Goal: Register for event/course

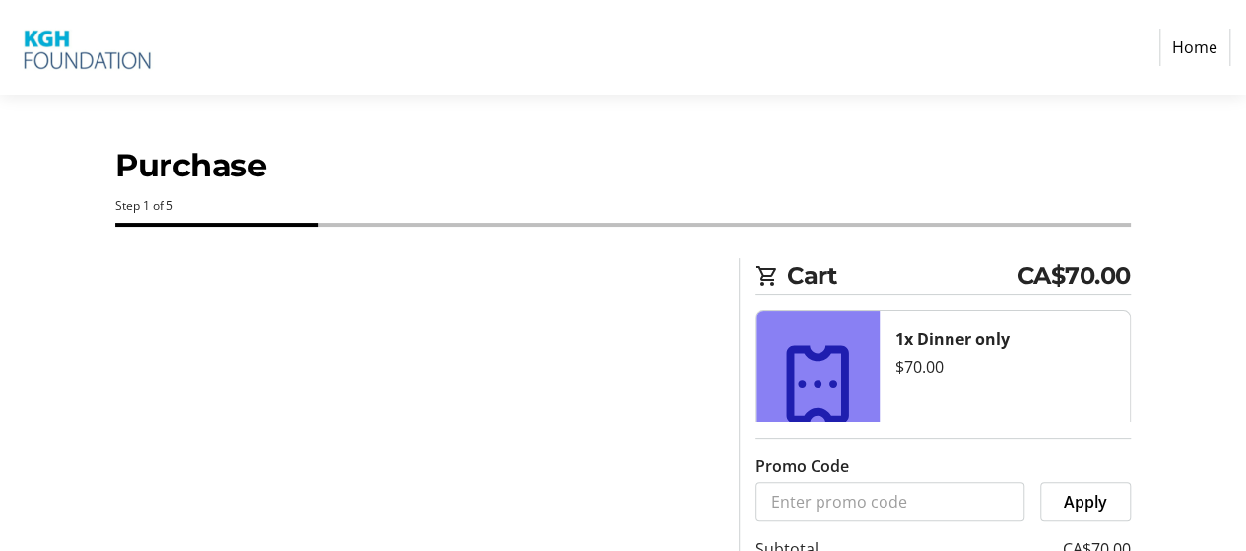
select select "CA"
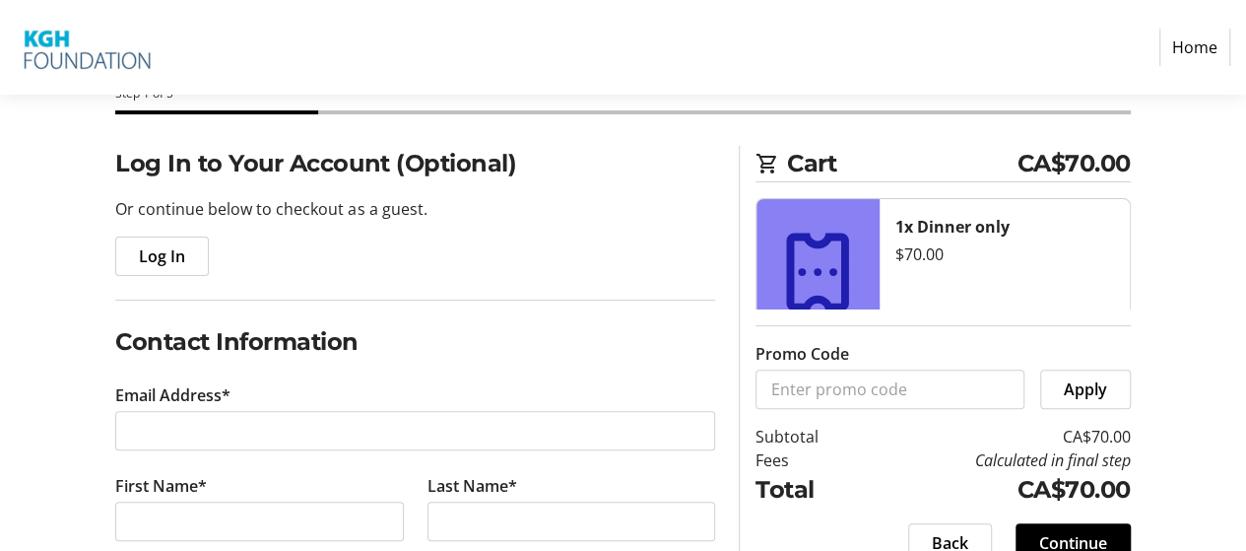
scroll to position [296, 0]
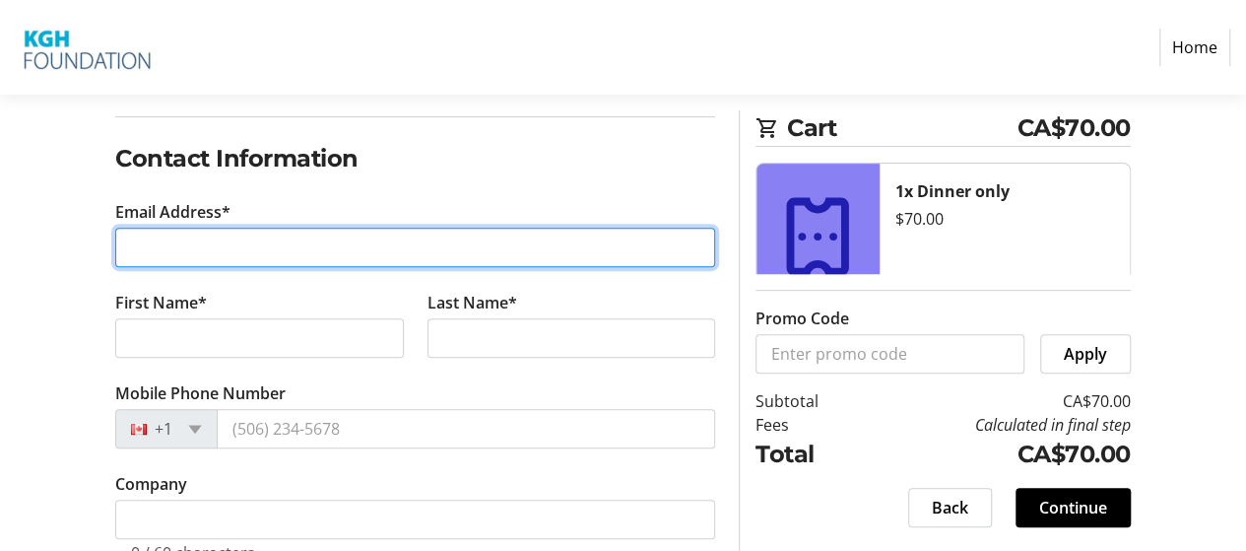
click at [209, 254] on input "Email Address*" at bounding box center [415, 247] width 600 height 39
type input "R"
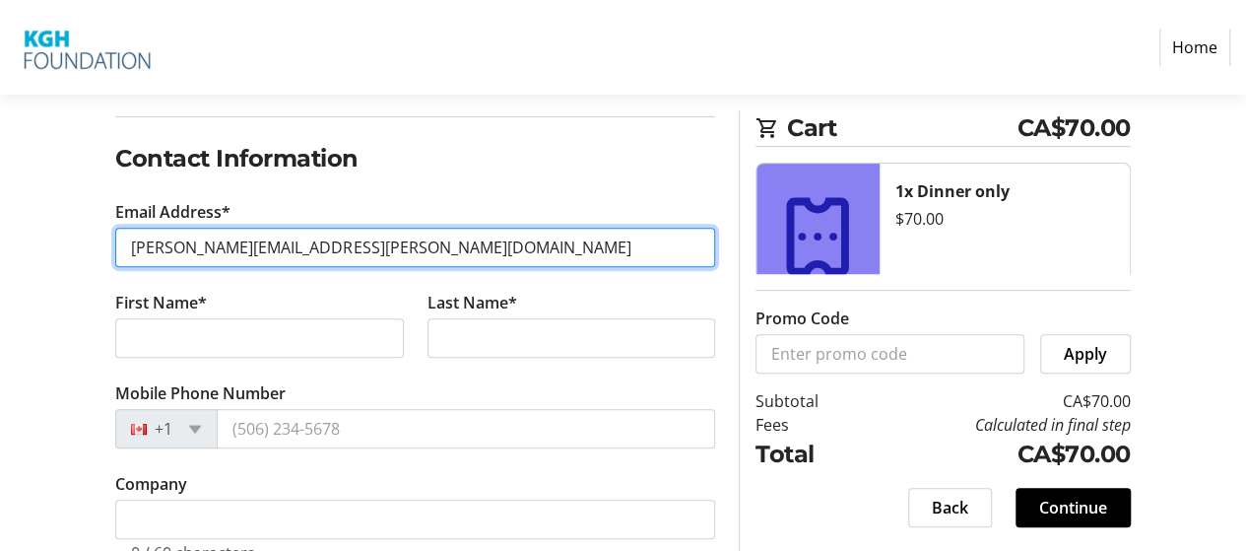
type input "[PERSON_NAME][EMAIL_ADDRESS][PERSON_NAME][DOMAIN_NAME]"
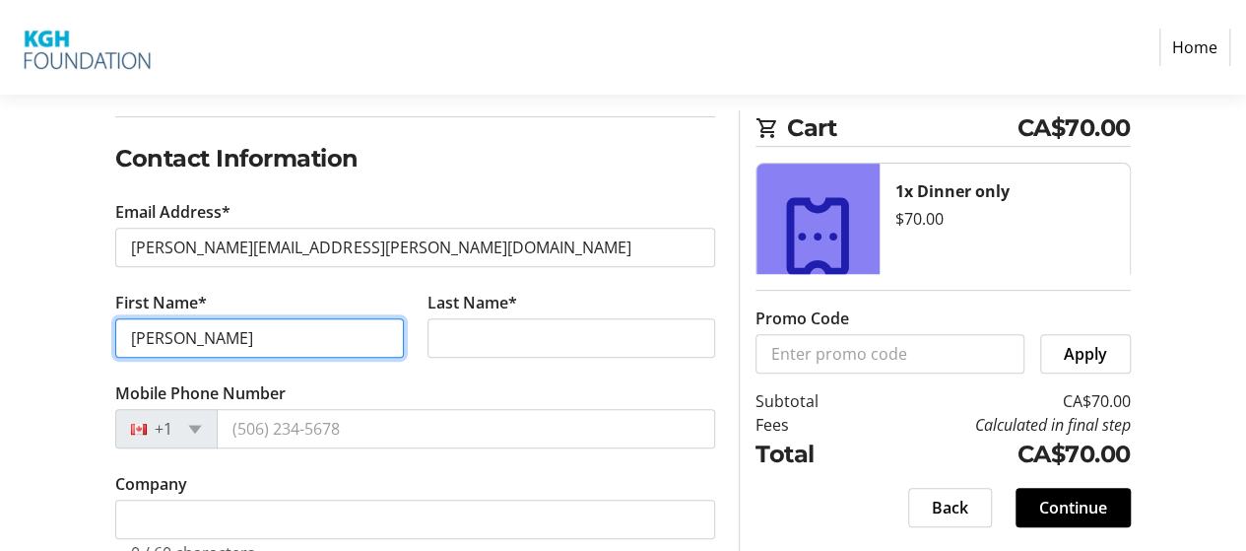
type input "[PERSON_NAME]"
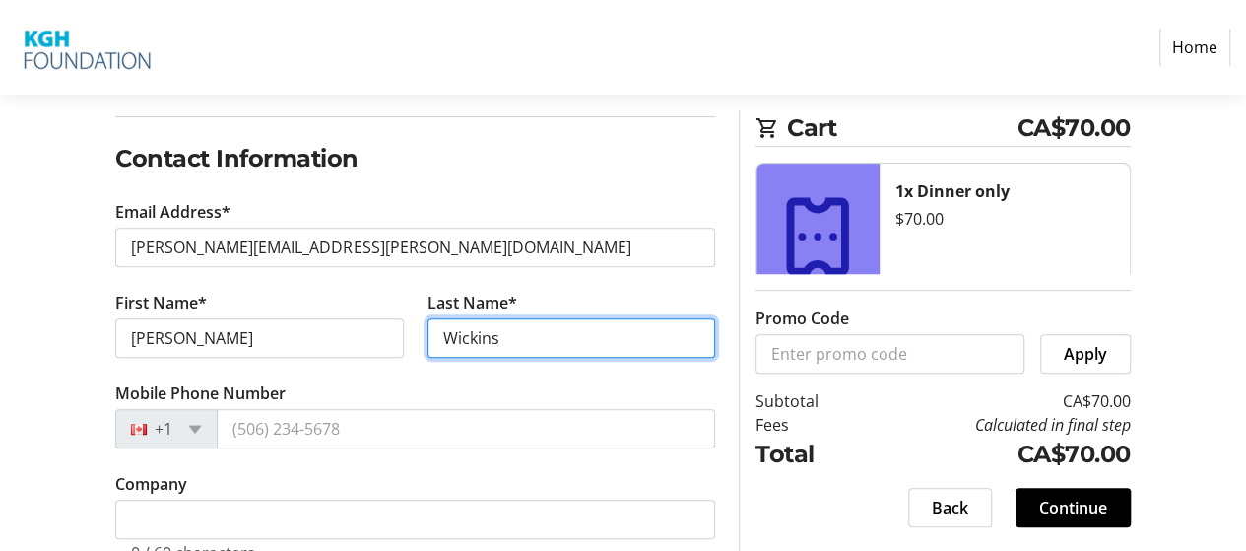
scroll to position [493, 0]
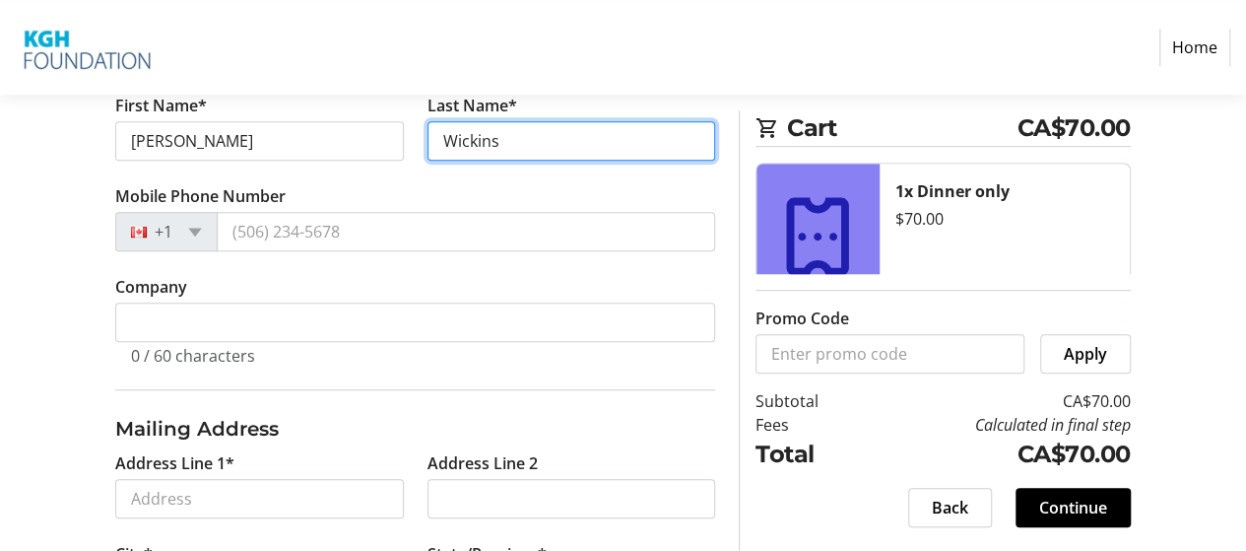
type input "Wickins"
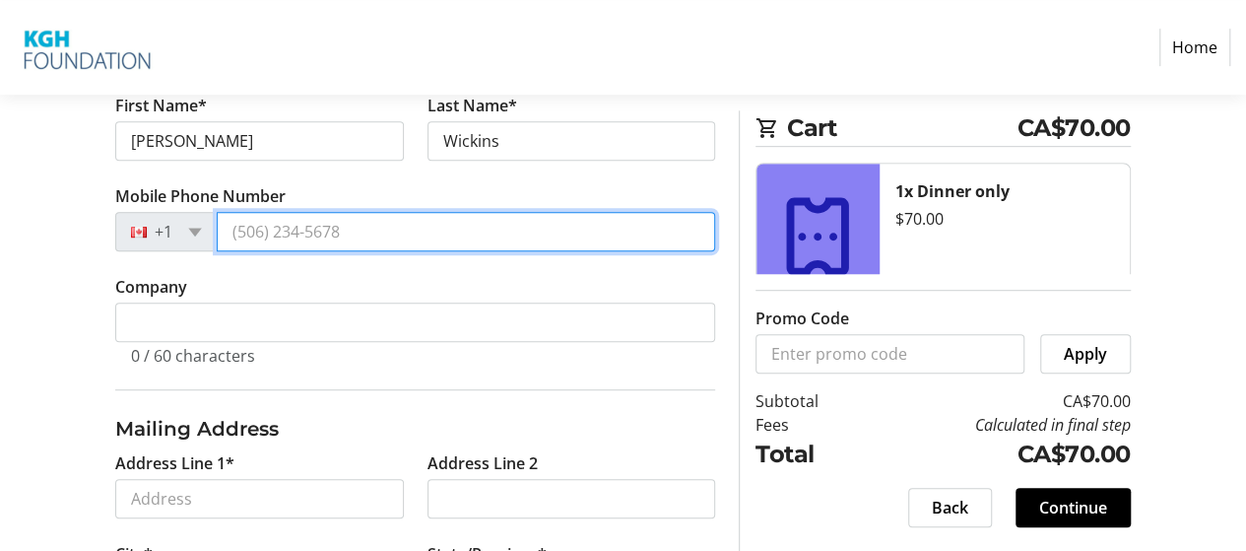
click at [374, 235] on input "Mobile Phone Number" at bounding box center [466, 231] width 499 height 39
type input "7"
type input "[PHONE_NUMBER]"
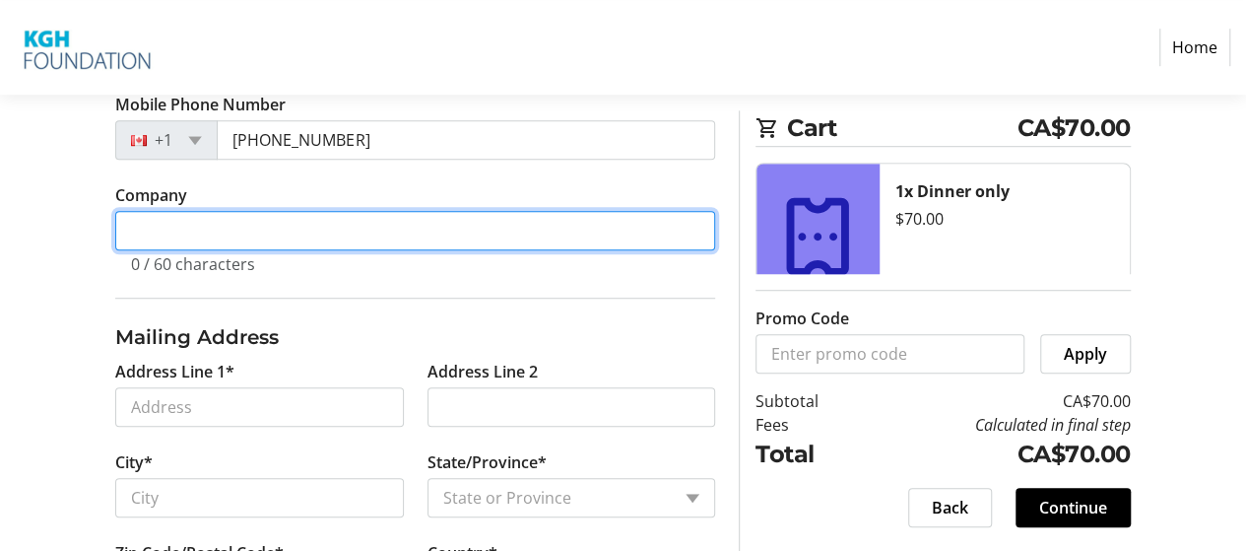
click at [292, 224] on input "Company" at bounding box center [415, 230] width 600 height 39
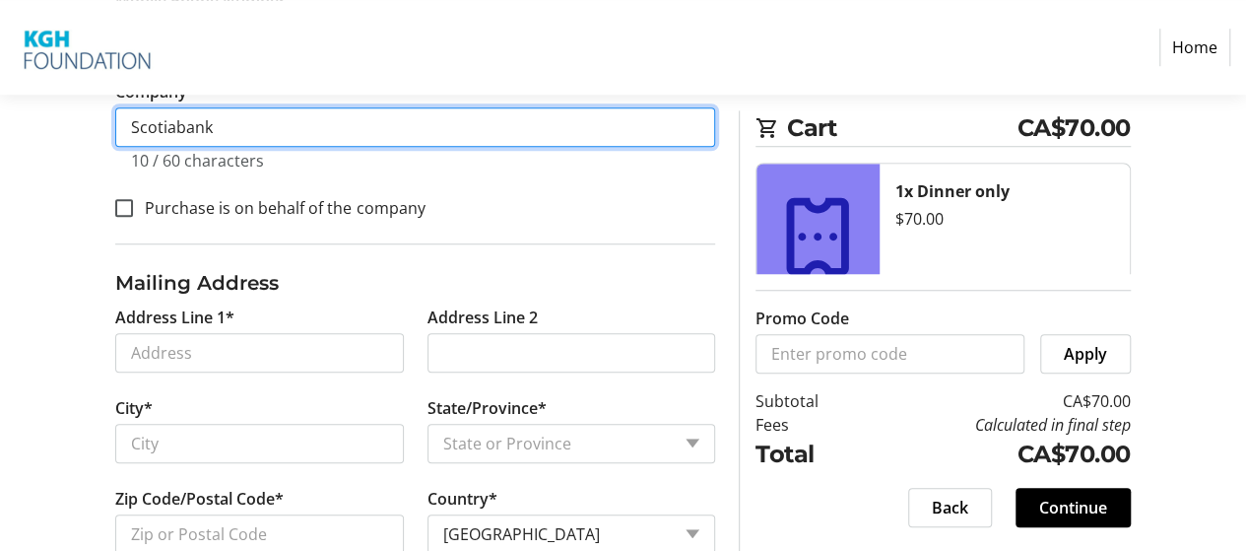
scroll to position [690, 0]
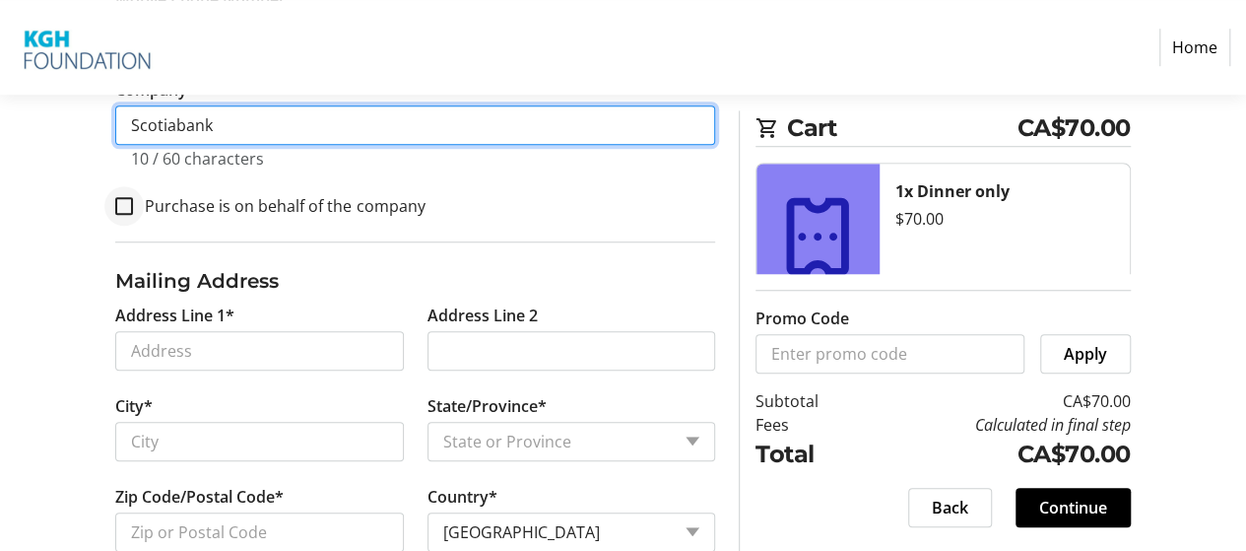
type input "Scotiabank"
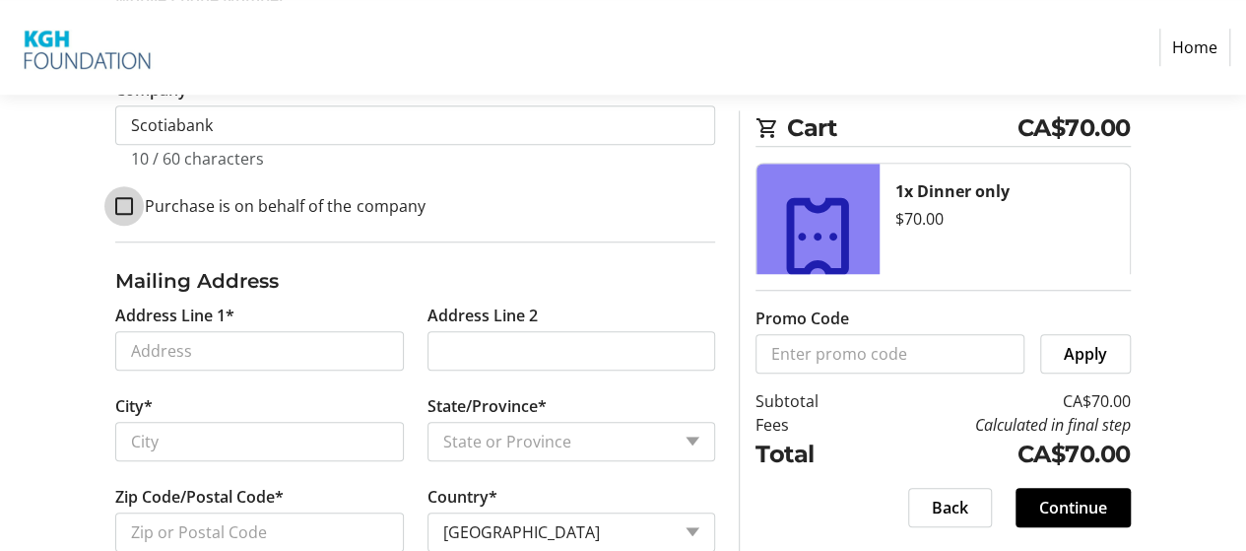
click at [121, 205] on input "Purchase is on behalf of the company" at bounding box center [124, 206] width 18 height 18
checkbox input "true"
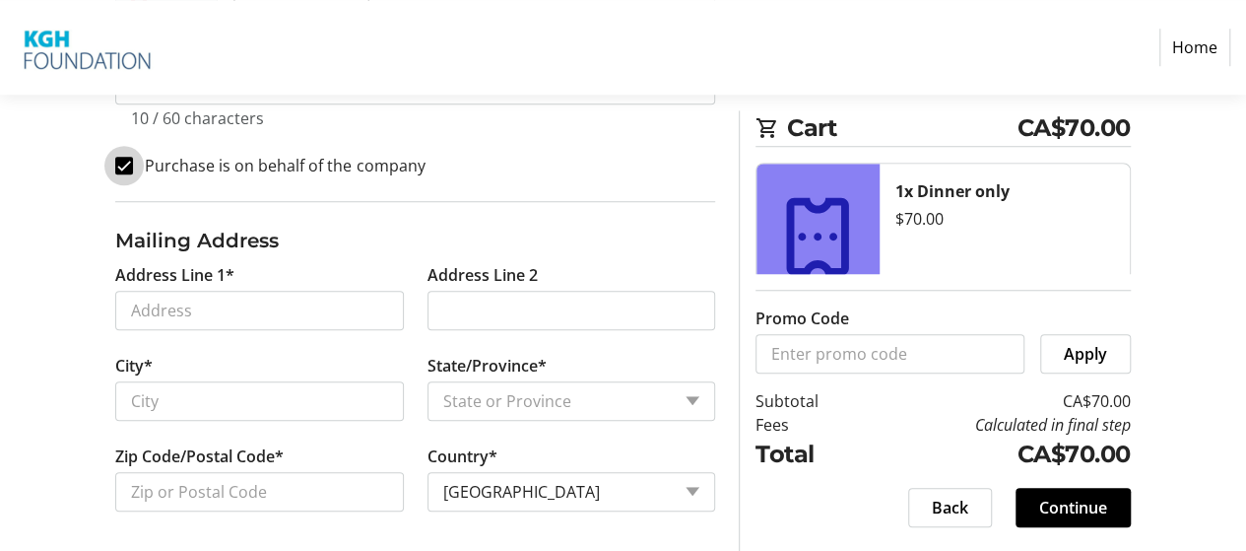
scroll to position [732, 0]
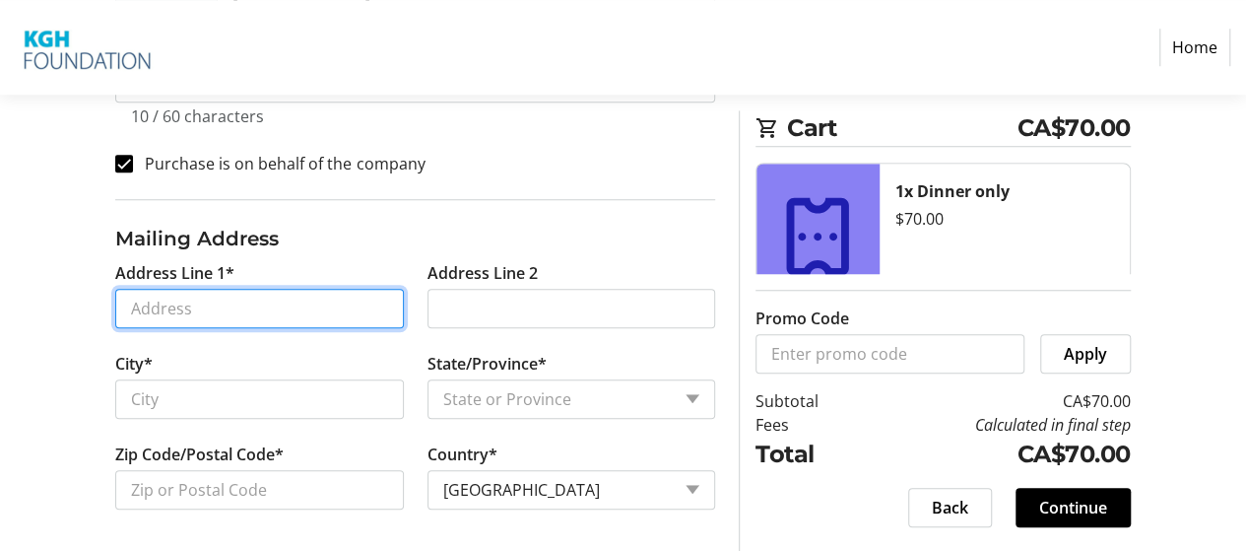
click at [243, 304] on input "Address Line 1*" at bounding box center [259, 308] width 288 height 39
click at [282, 318] on input "1349" at bounding box center [259, 308] width 288 height 39
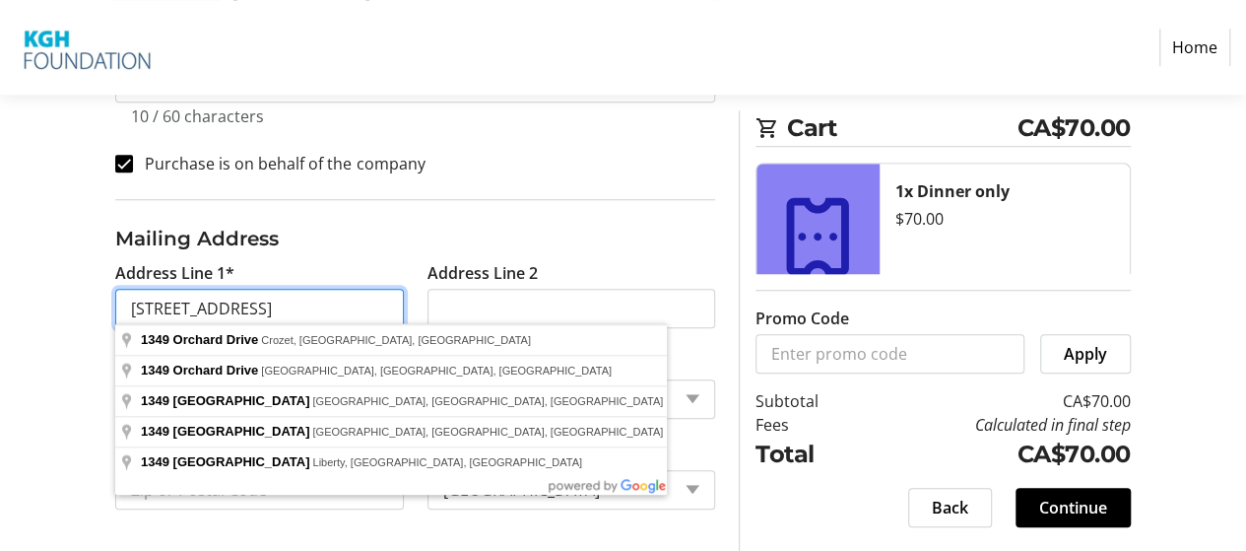
click at [131, 308] on input "[STREET_ADDRESS]" at bounding box center [259, 308] width 288 height 39
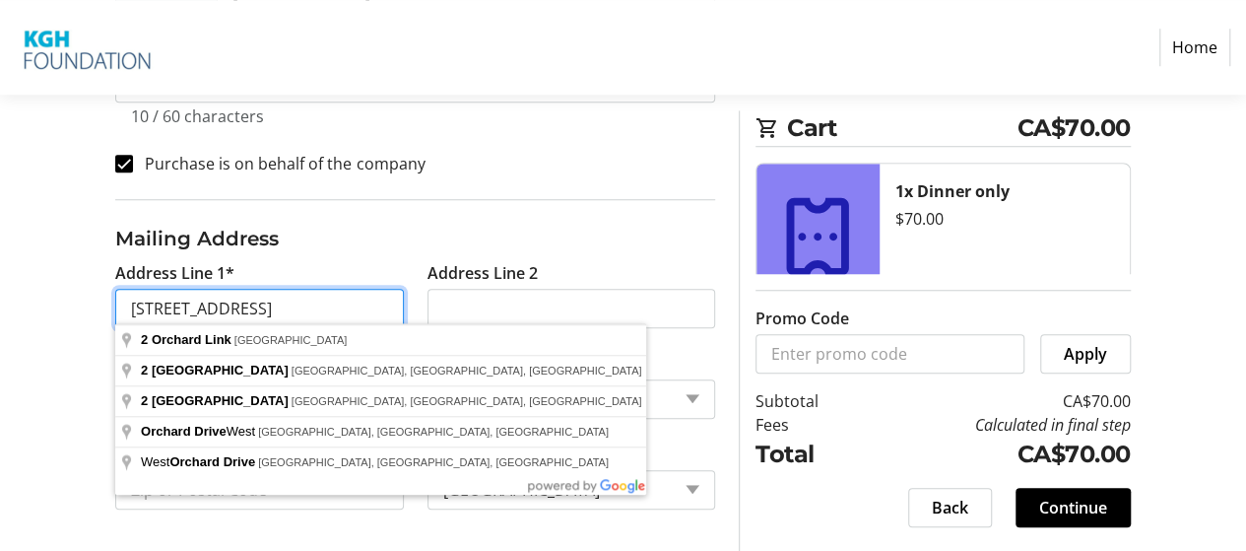
click at [311, 302] on input "[STREET_ADDRESS]" at bounding box center [259, 308] width 288 height 39
type input "[STREET_ADDRESS]"
click at [390, 220] on fieldset "Mailing Address Address Line 1* 2-1349 orchard drive Address Line 2 City* State…" at bounding box center [415, 366] width 600 height 334
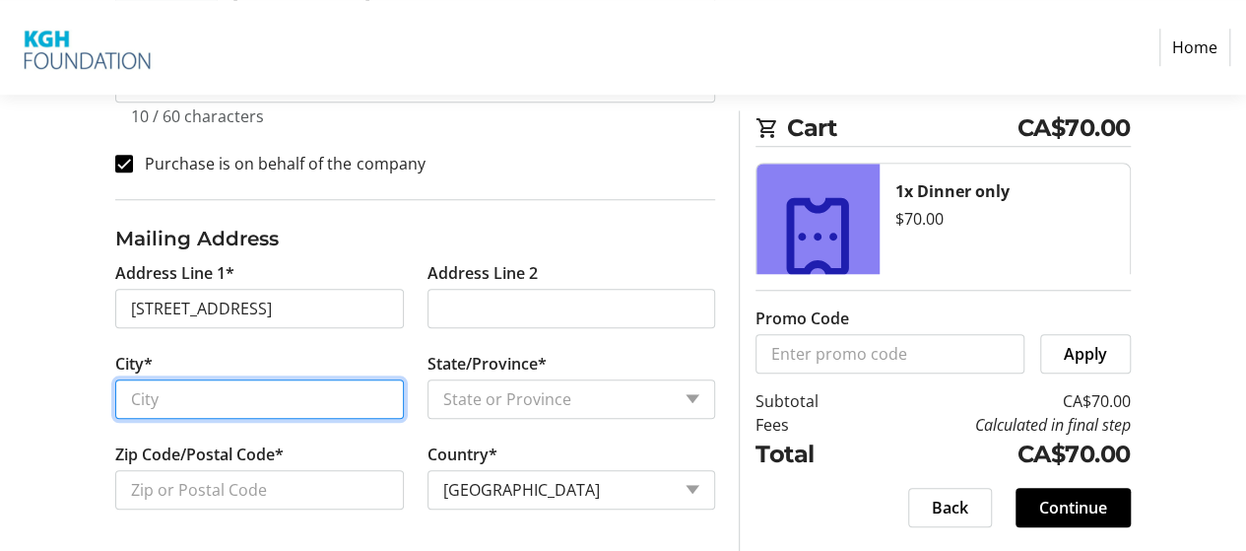
click at [230, 405] on input "City*" at bounding box center [259, 398] width 288 height 39
type input "Kelowna"
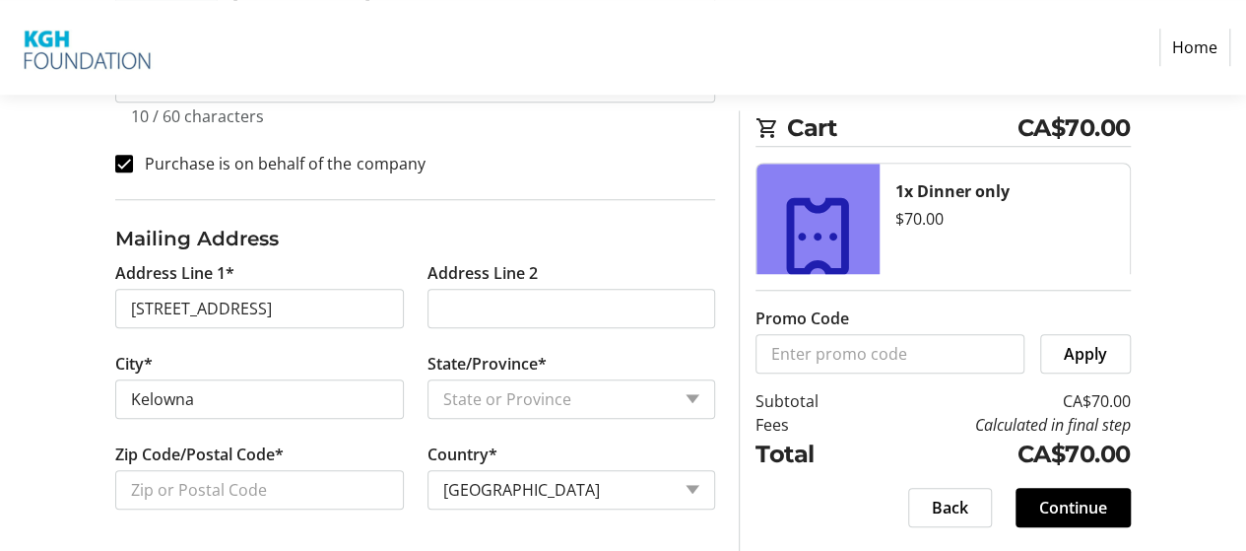
click at [526, 373] on tr-form-field "State/Province* State or Province State or Province [GEOGRAPHIC_DATA] [GEOGRAPH…" at bounding box center [572, 397] width 288 height 91
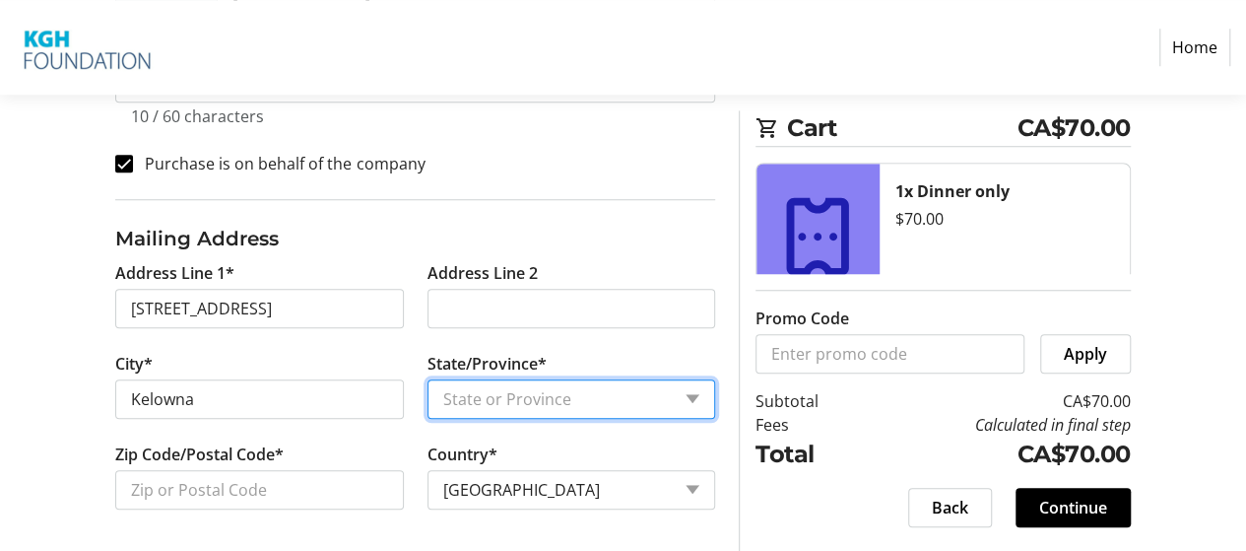
click at [530, 382] on select "State or Province State or Province [GEOGRAPHIC_DATA] [GEOGRAPHIC_DATA] [GEOGRA…" at bounding box center [572, 398] width 288 height 39
select select "BC"
click at [428, 379] on select "State or Province State or Province [GEOGRAPHIC_DATA] [GEOGRAPHIC_DATA] [GEOGRA…" at bounding box center [572, 398] width 288 height 39
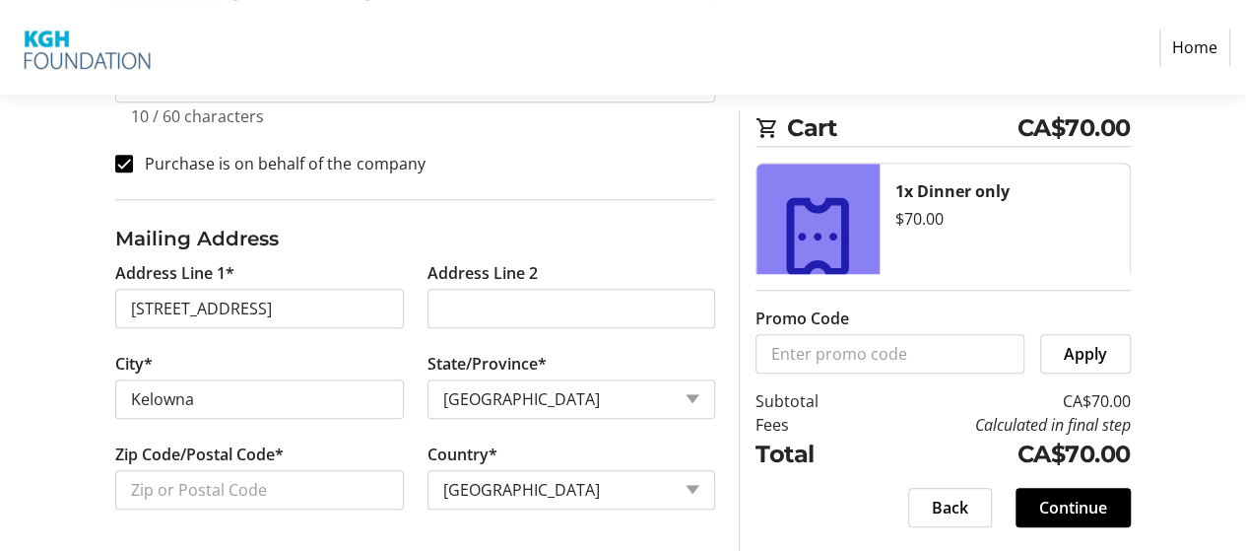
click at [65, 329] on div "Log In to Your Account (Optional) Or continue below to checkout as a guest. Log…" at bounding box center [623, 41] width 1246 height 1031
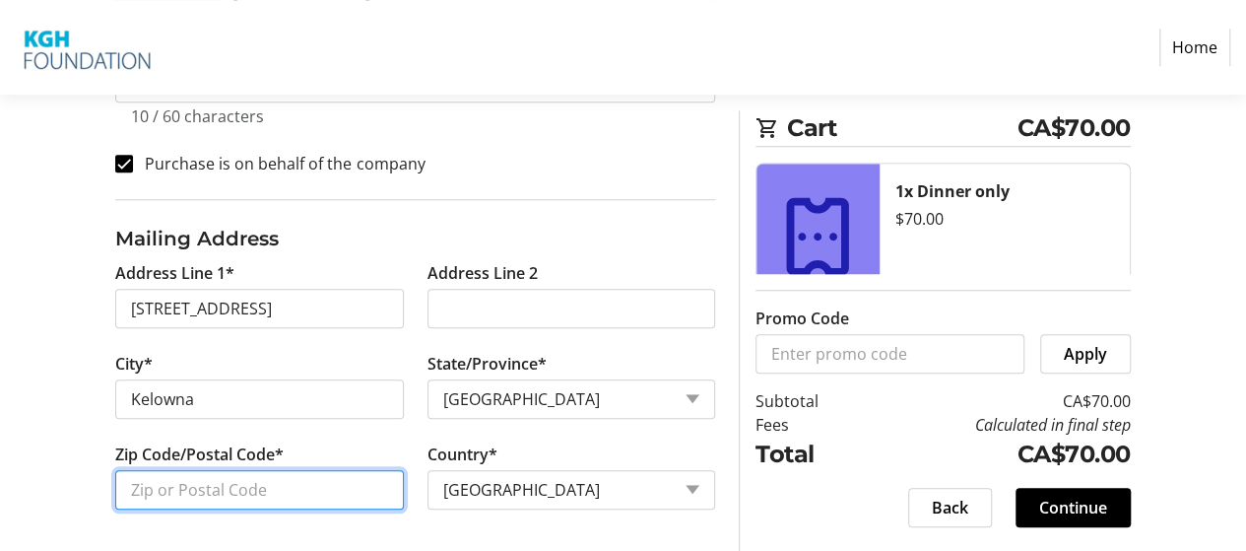
click at [199, 489] on input "Zip Code/Postal Code*" at bounding box center [259, 489] width 288 height 39
type input "V1Y3V1"
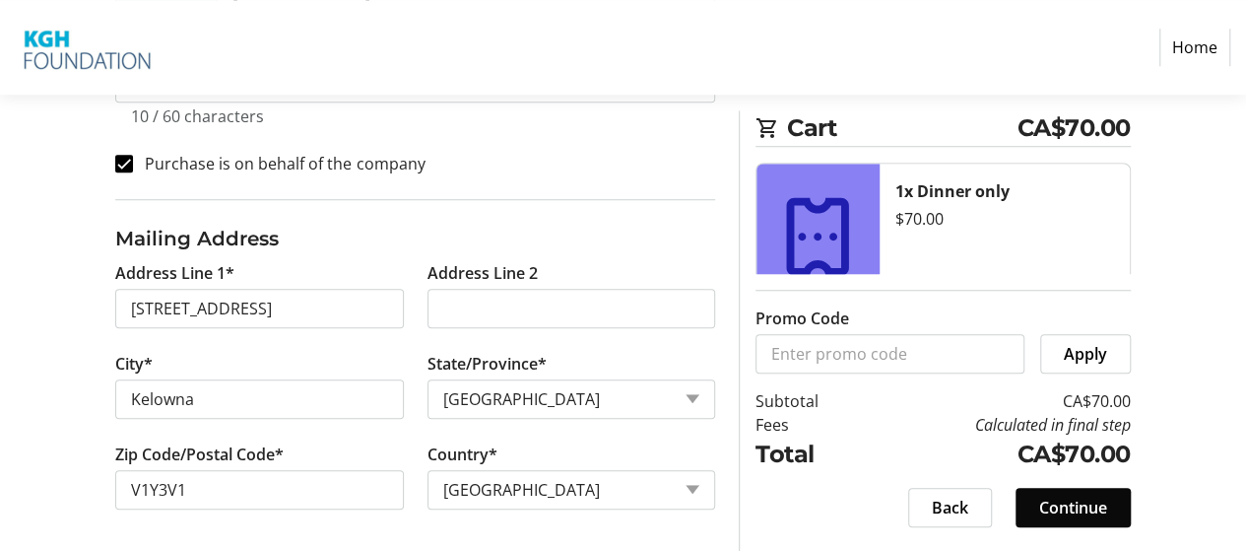
click at [1080, 502] on span "Continue" at bounding box center [1074, 508] width 68 height 24
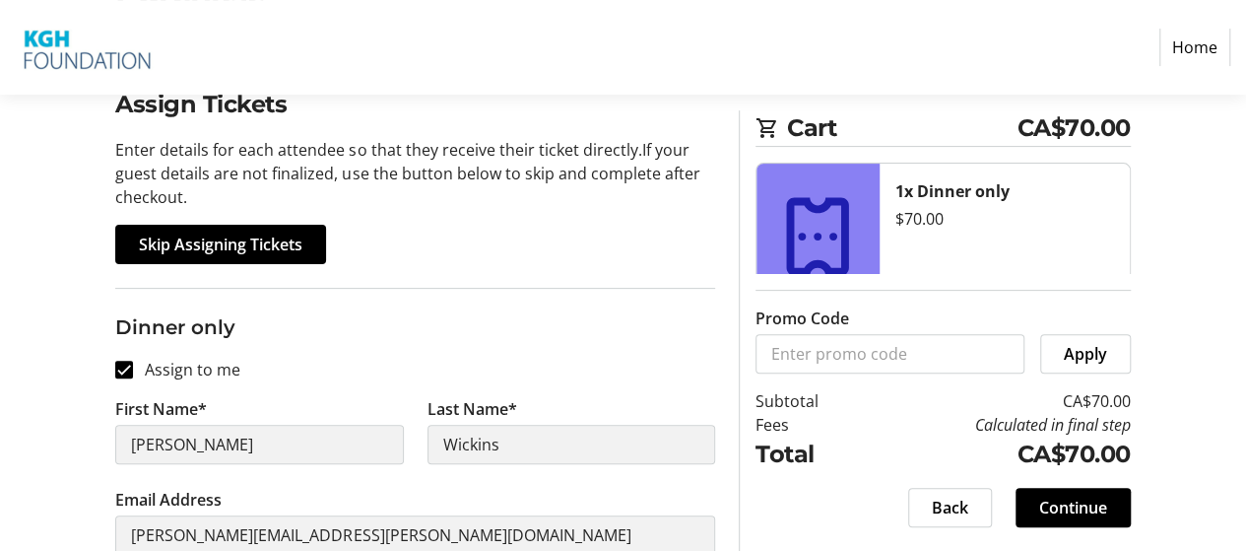
scroll to position [467, 0]
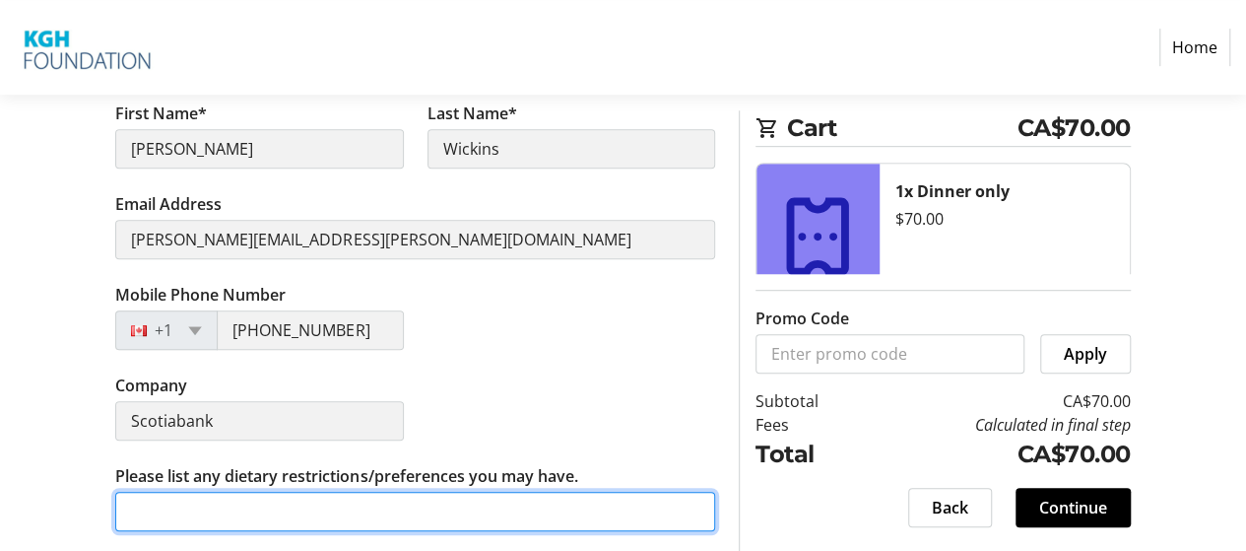
click at [321, 504] on input "Please list any dietary restrictions/preferences you may have." at bounding box center [415, 511] width 600 height 39
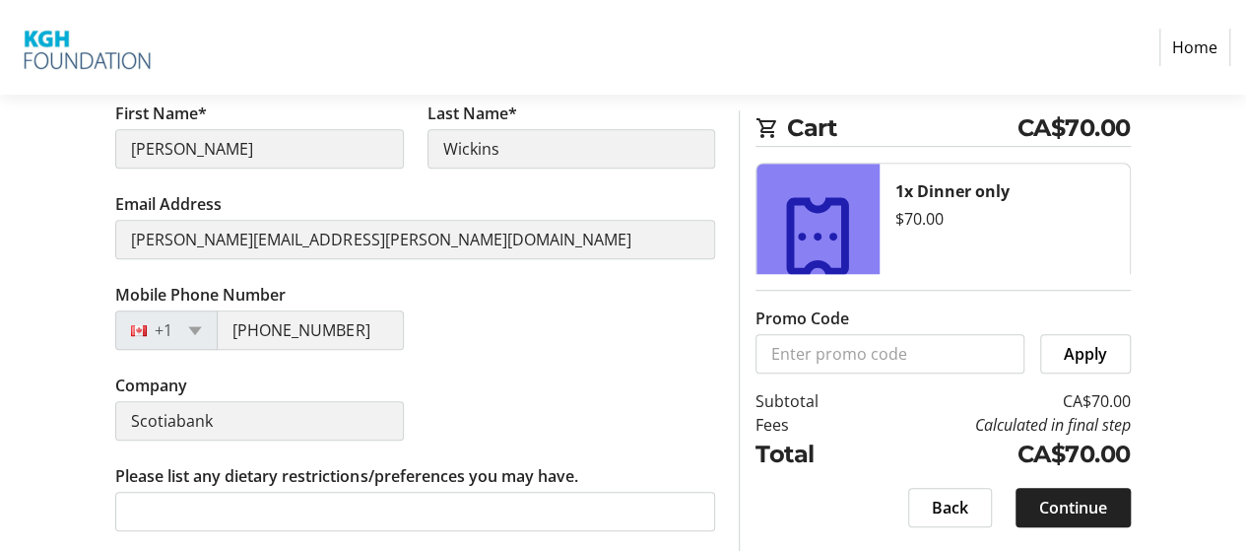
click at [1051, 510] on span "Continue" at bounding box center [1074, 508] width 68 height 24
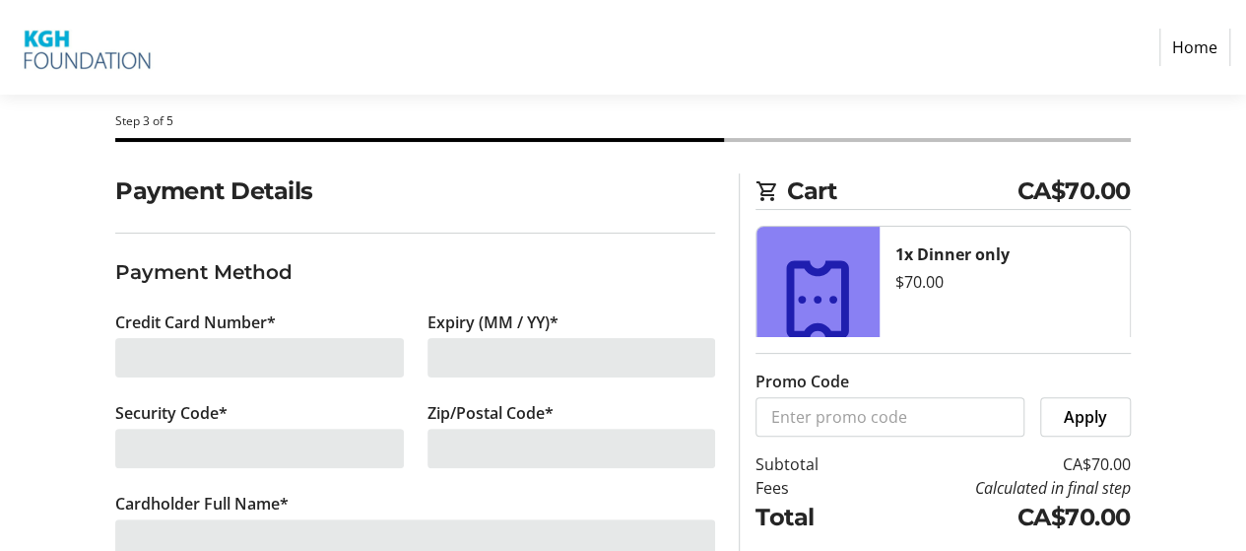
scroll to position [148, 0]
